Goal: Find contact information: Find contact information

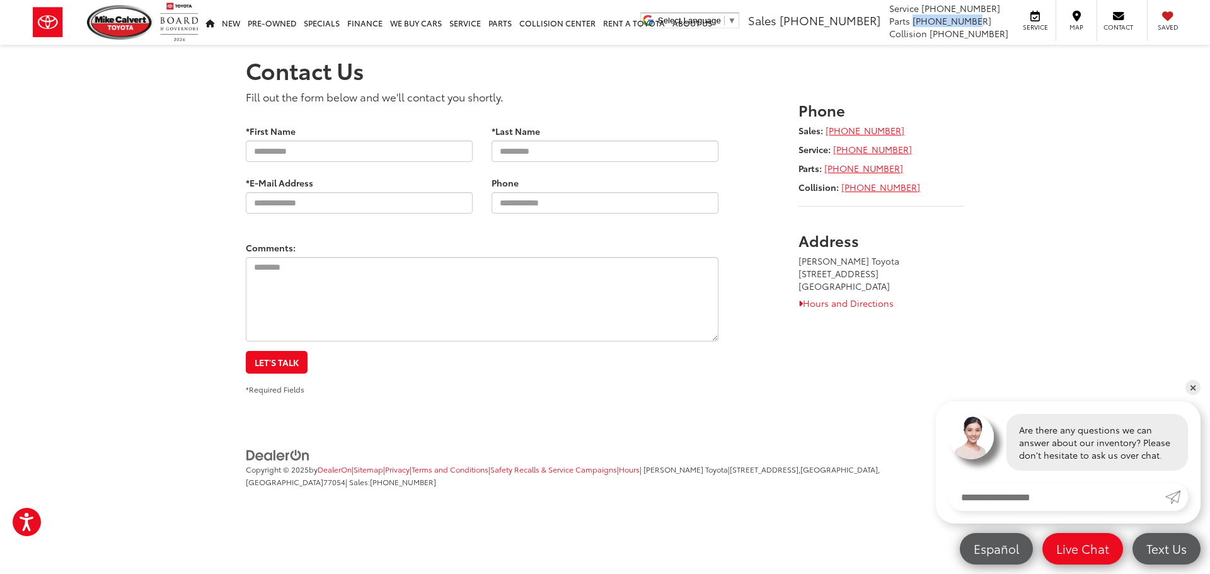
drag, startPoint x: 937, startPoint y: 23, endPoint x: 991, endPoint y: 24, distance: 53.6
click at [991, 24] on span "[PHONE_NUMBER]" at bounding box center [952, 20] width 79 height 13
drag, startPoint x: 945, startPoint y: 11, endPoint x: 1003, endPoint y: 10, distance: 58.6
click at [1003, 10] on li "Service [PHONE_NUMBER]" at bounding box center [948, 8] width 119 height 13
drag, startPoint x: 938, startPoint y: 21, endPoint x: 994, endPoint y: 23, distance: 55.5
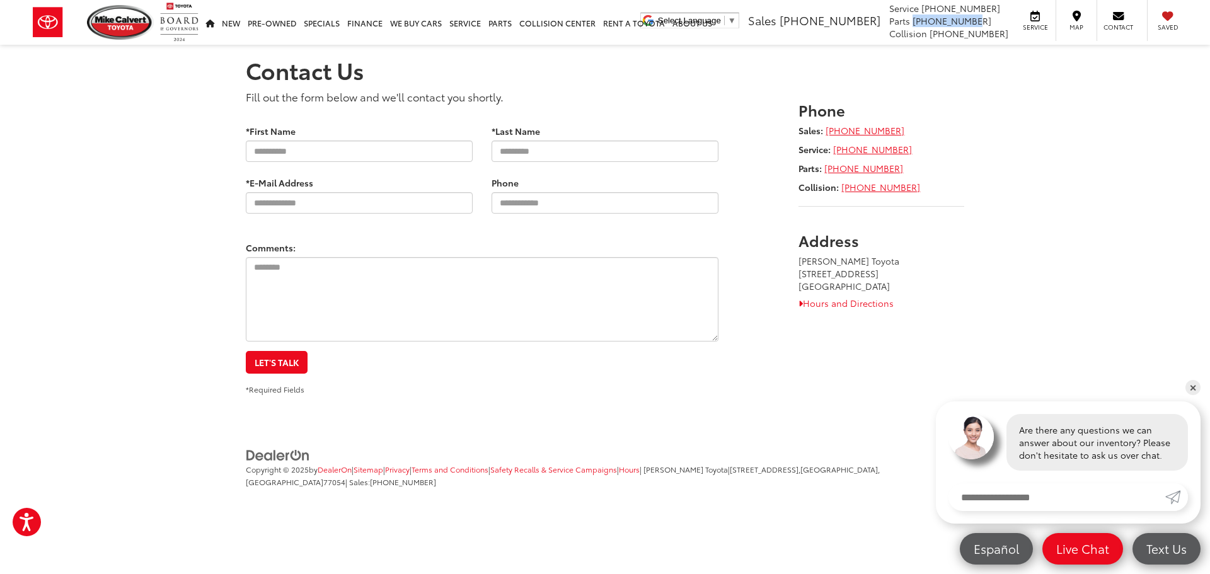
click at [994, 23] on li "Parts [PHONE_NUMBER]" at bounding box center [948, 20] width 119 height 13
click at [1197, 384] on link "✕" at bounding box center [1192, 387] width 15 height 15
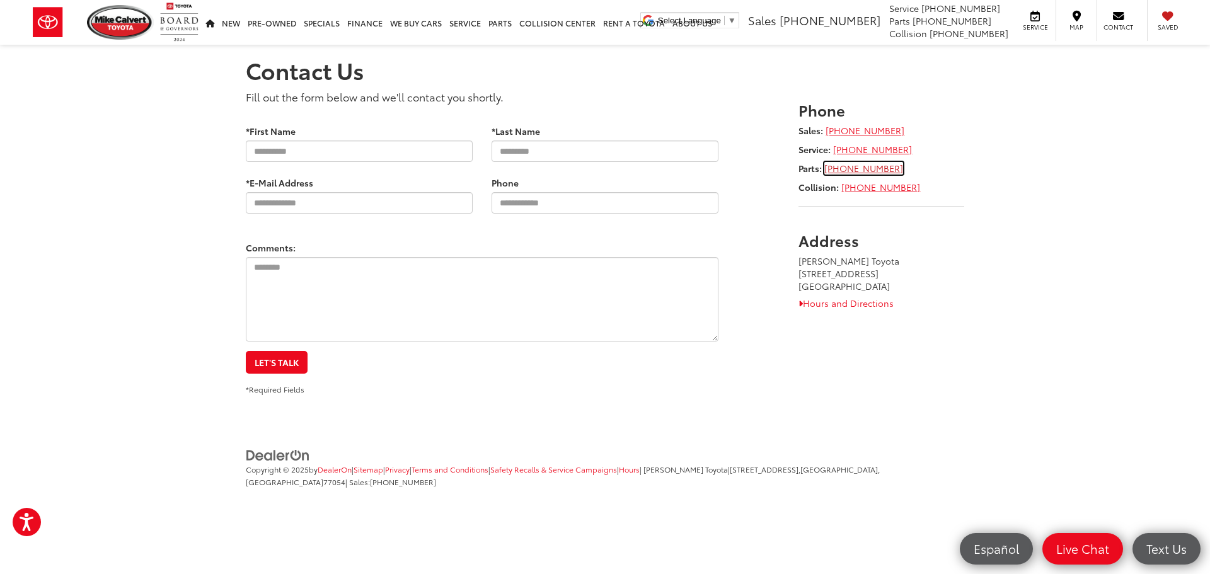
click at [865, 171] on link "[PHONE_NUMBER]" at bounding box center [863, 168] width 79 height 13
